Goal: Task Accomplishment & Management: Manage account settings

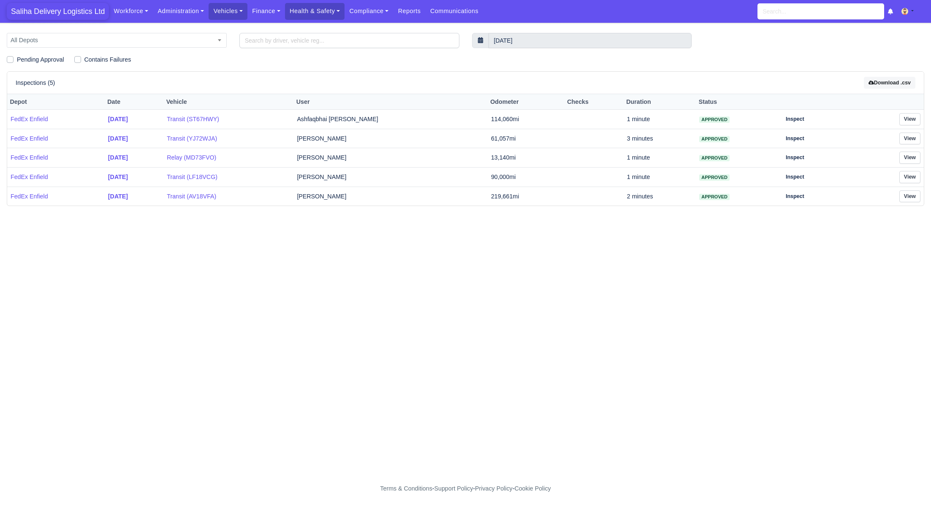
click at [75, 7] on span "Saliha Delivery Logistics Ltd" at bounding box center [58, 11] width 102 height 17
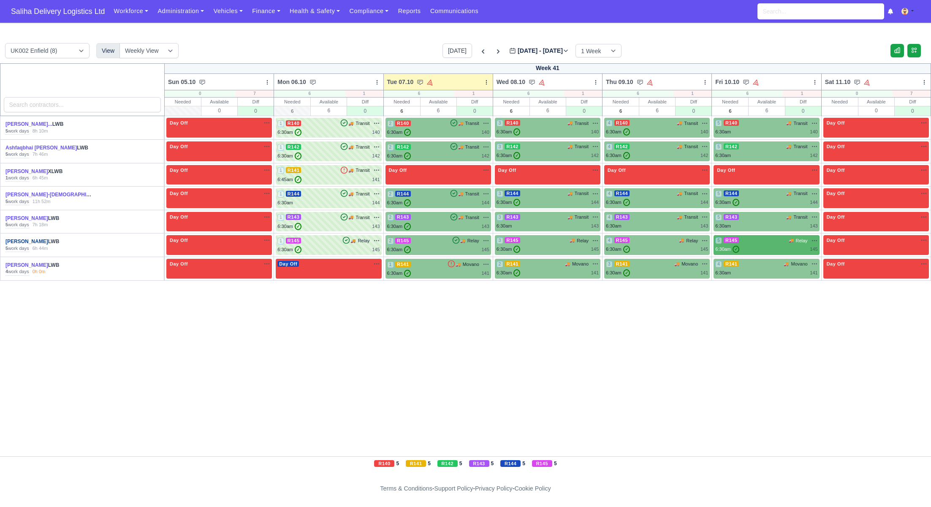
click at [37, 239] on link "[PERSON_NAME]" at bounding box center [26, 242] width 43 height 6
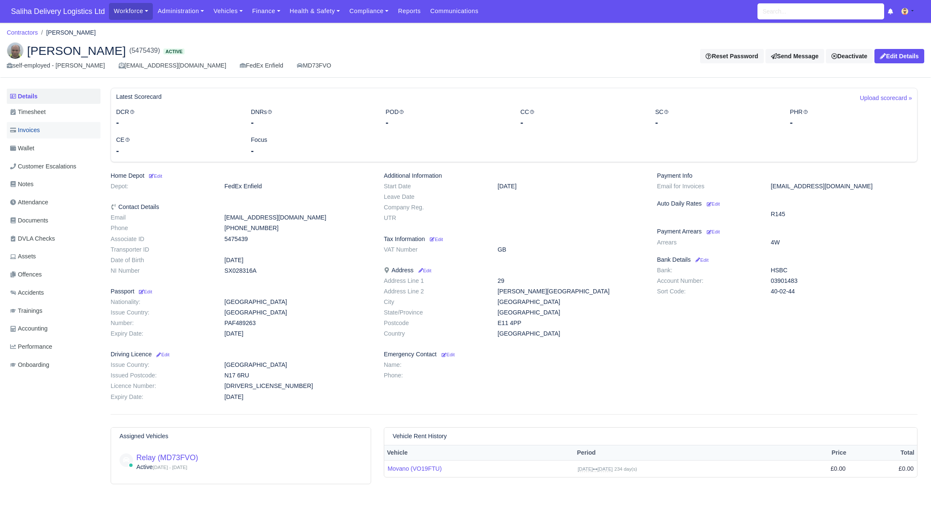
click at [37, 129] on span "Invoices" at bounding box center [25, 130] width 30 height 10
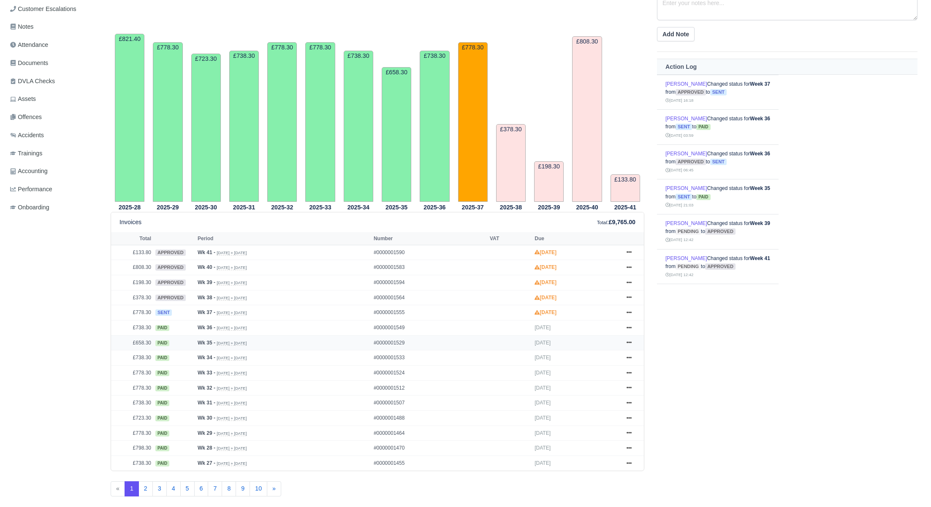
scroll to position [160, 0]
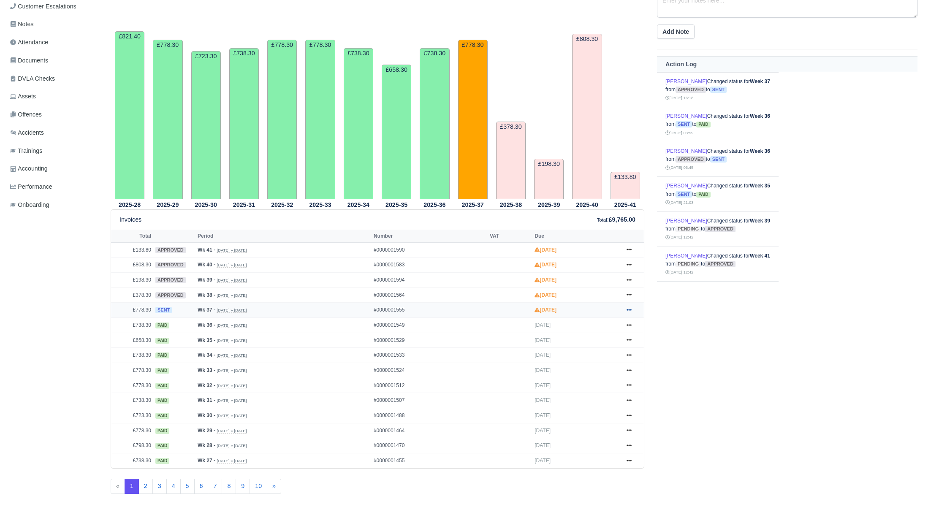
click at [630, 309] on icon at bounding box center [629, 310] width 5 height 2
click at [580, 327] on link "Show Invoice" at bounding box center [597, 326] width 75 height 18
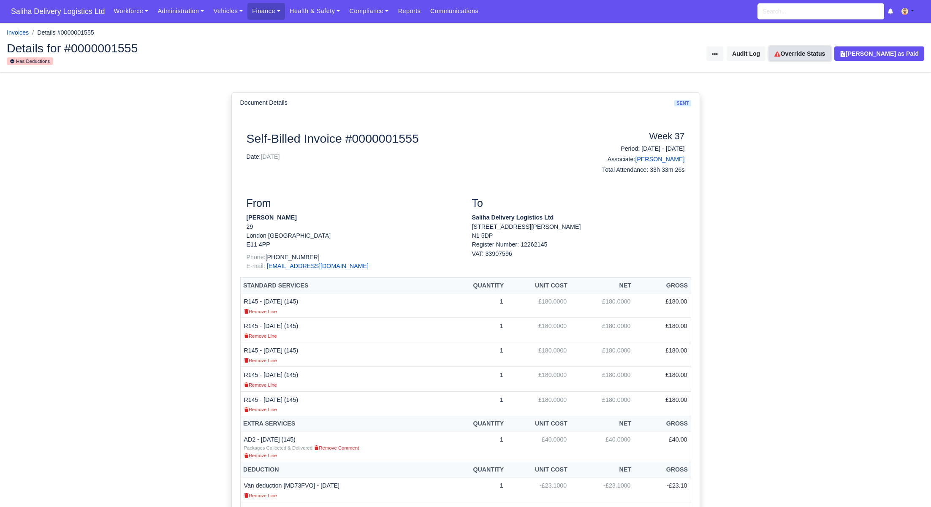
click at [821, 58] on link "Override Status" at bounding box center [800, 53] width 62 height 14
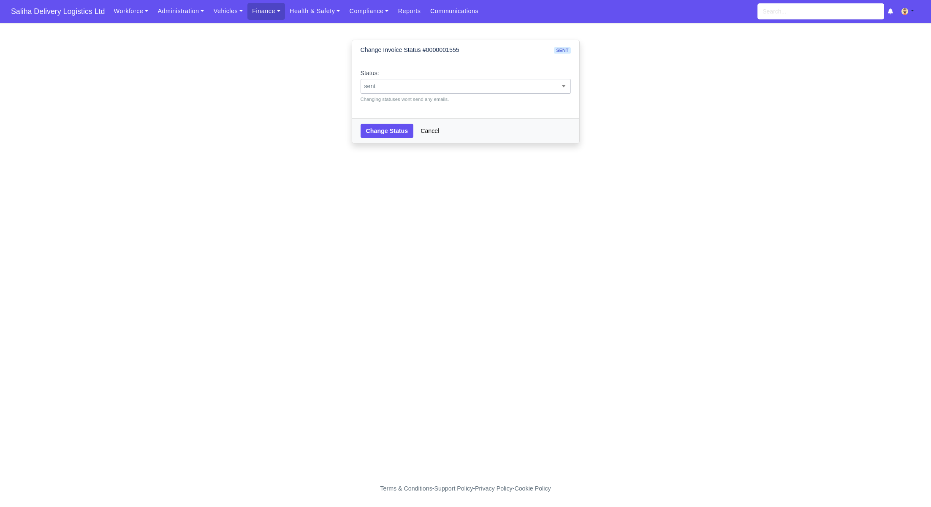
click at [469, 87] on span "sent" at bounding box center [466, 86] width 210 height 11
select select "approved"
click at [388, 134] on button "Change Status" at bounding box center [387, 131] width 53 height 14
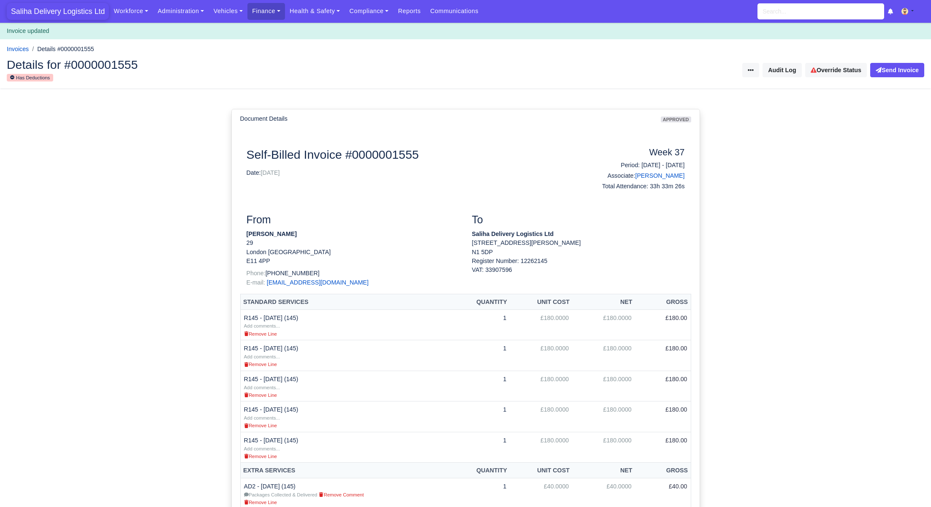
click at [62, 15] on span "Saliha Delivery Logistics Ltd" at bounding box center [58, 11] width 102 height 17
